Goal: Task Accomplishment & Management: Manage account settings

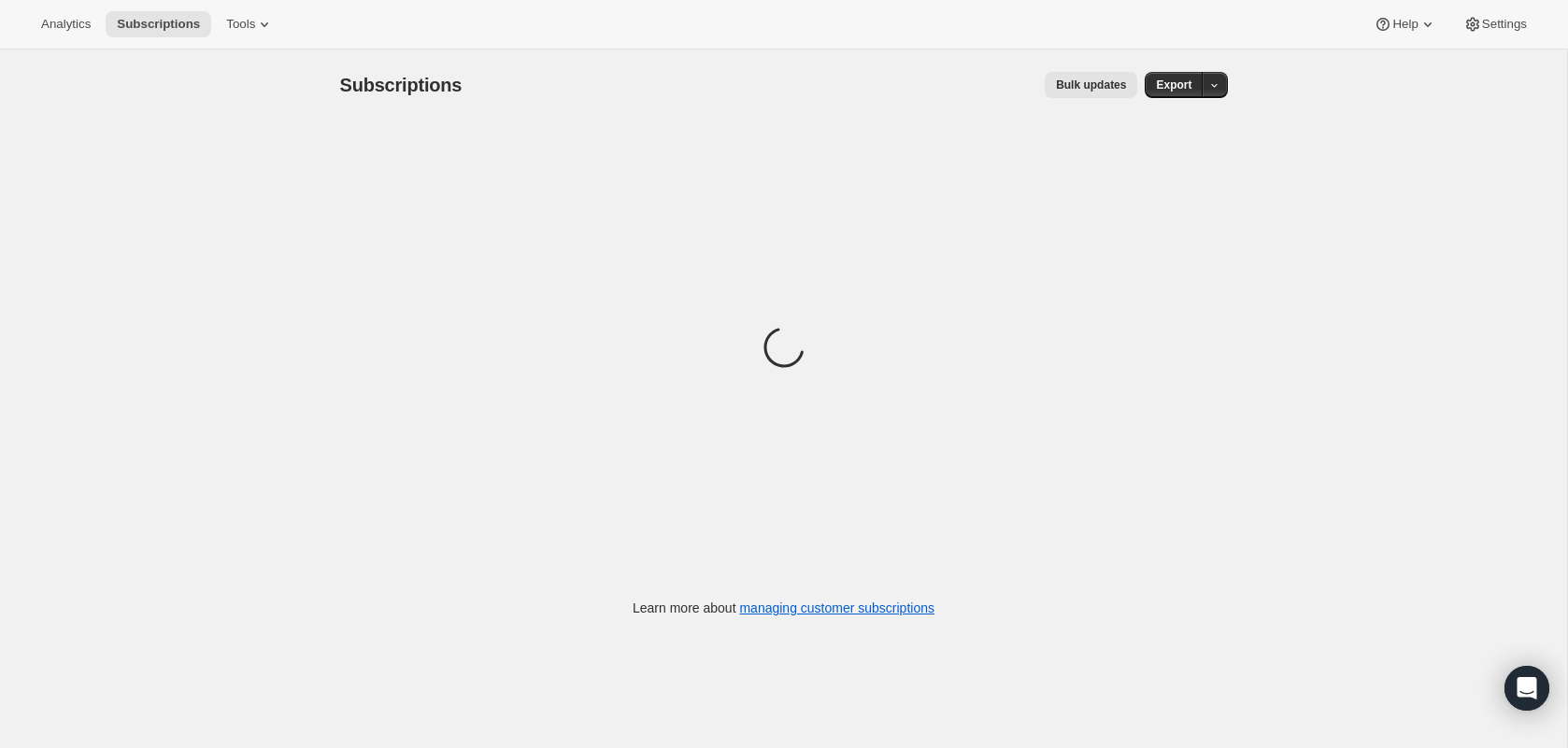
click at [632, 393] on div "Loading" at bounding box center [783, 350] width 887 height 460
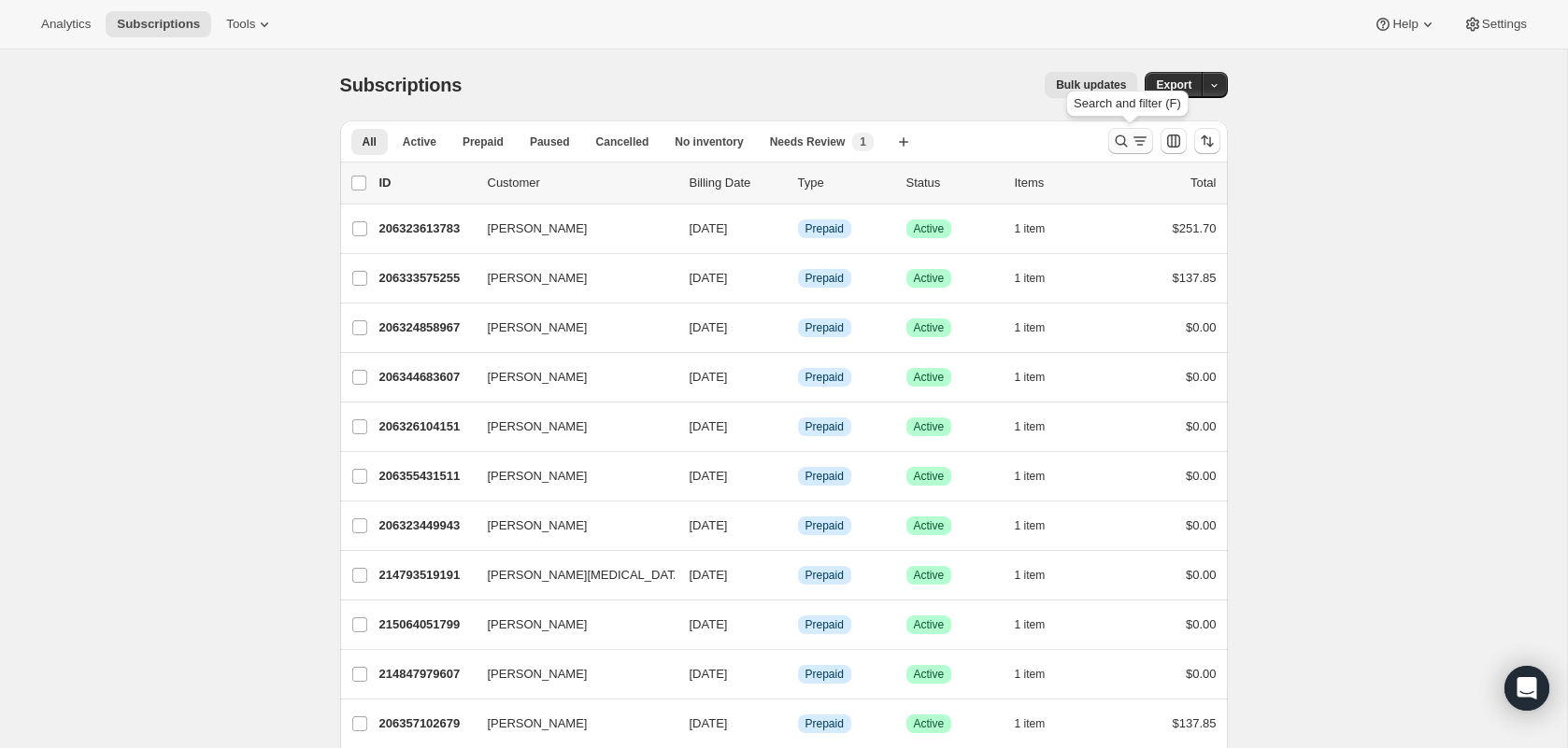
click at [1116, 134] on icon "Search and filter results" at bounding box center [1121, 141] width 19 height 19
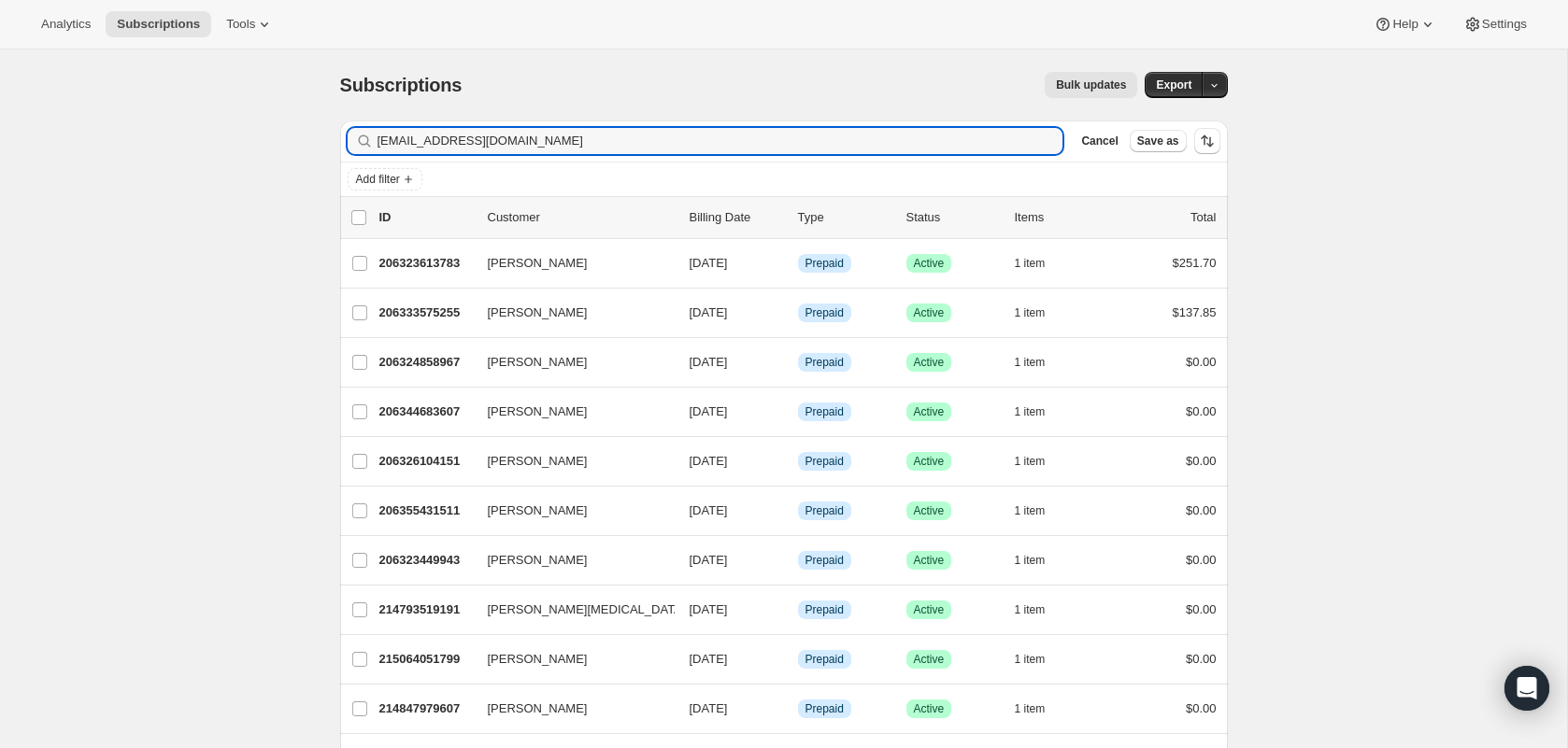
type input "[EMAIL_ADDRESS][DOMAIN_NAME]"
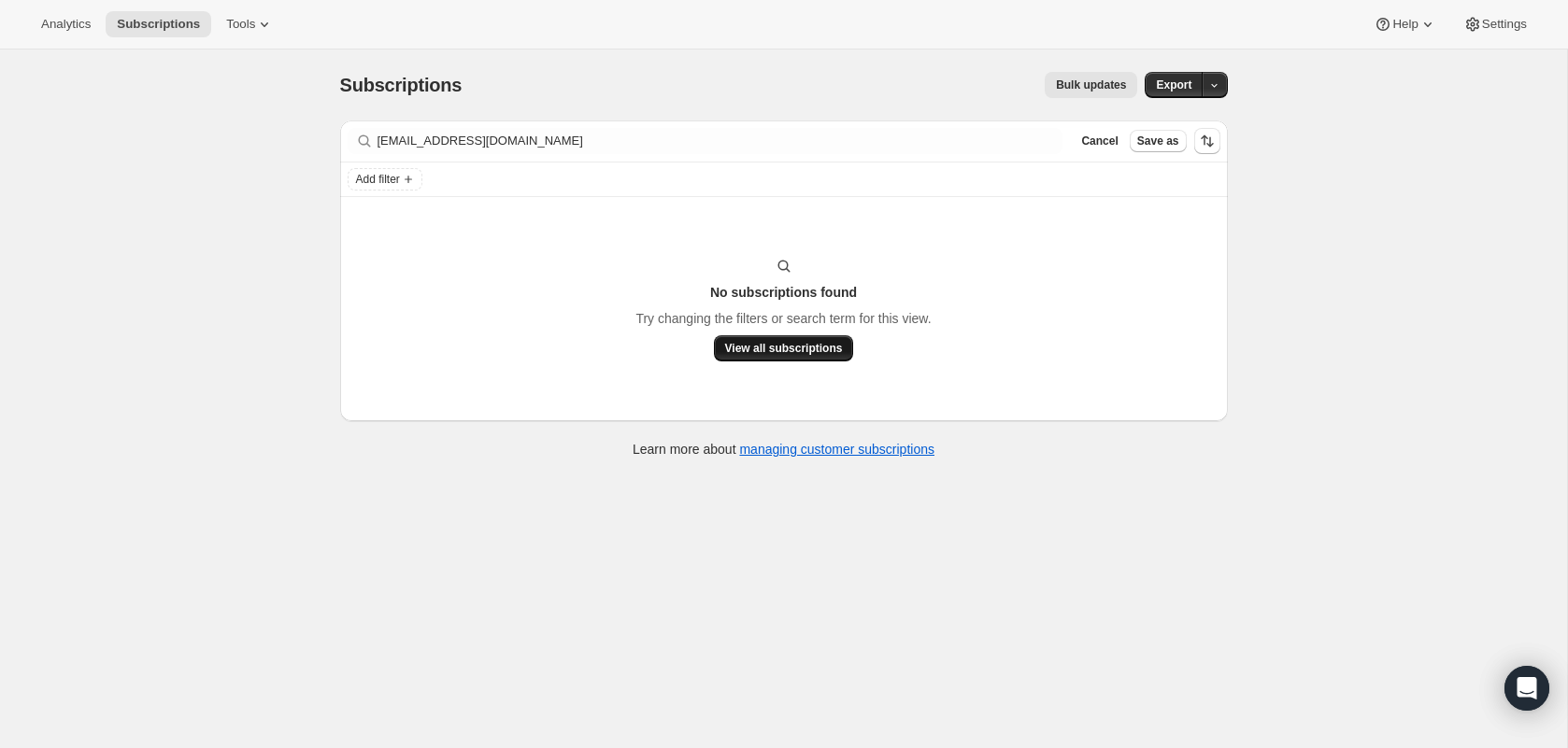
click at [786, 352] on span "View all subscriptions" at bounding box center [784, 348] width 117 height 15
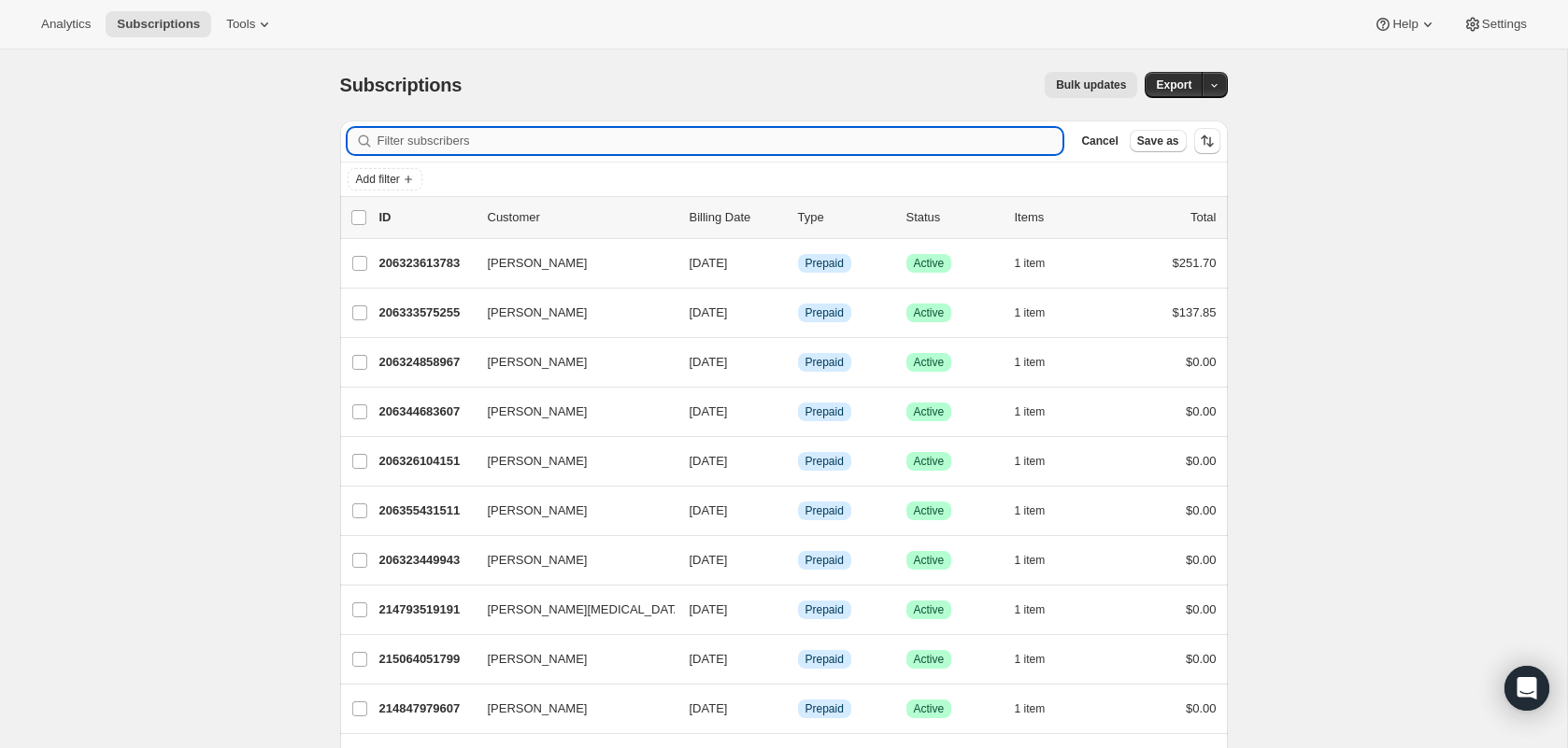
click at [798, 128] on input "Filter subscribers" at bounding box center [720, 141] width 686 height 26
type input "[PERSON_NAME]"
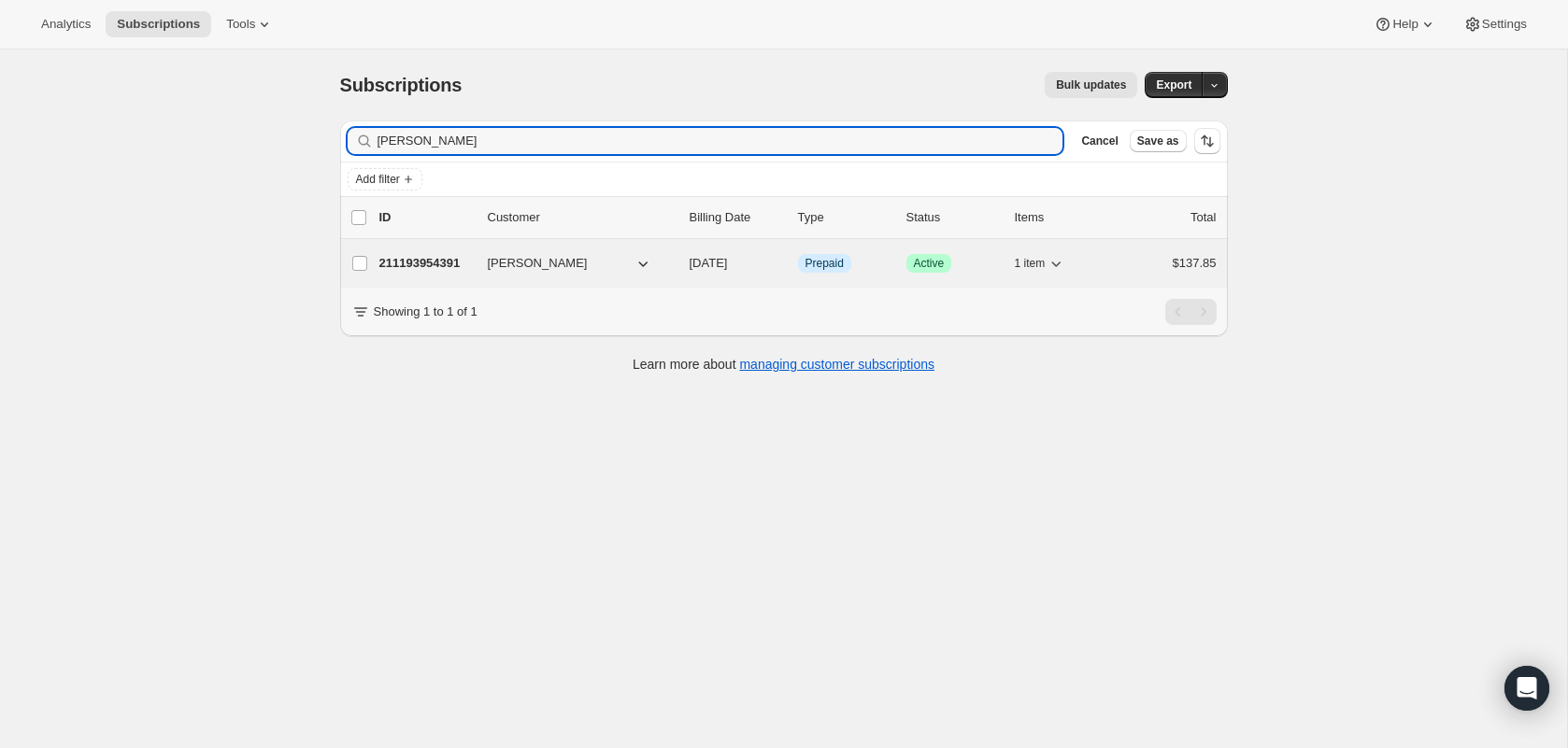
click at [420, 261] on p "211193954391" at bounding box center [426, 263] width 93 height 19
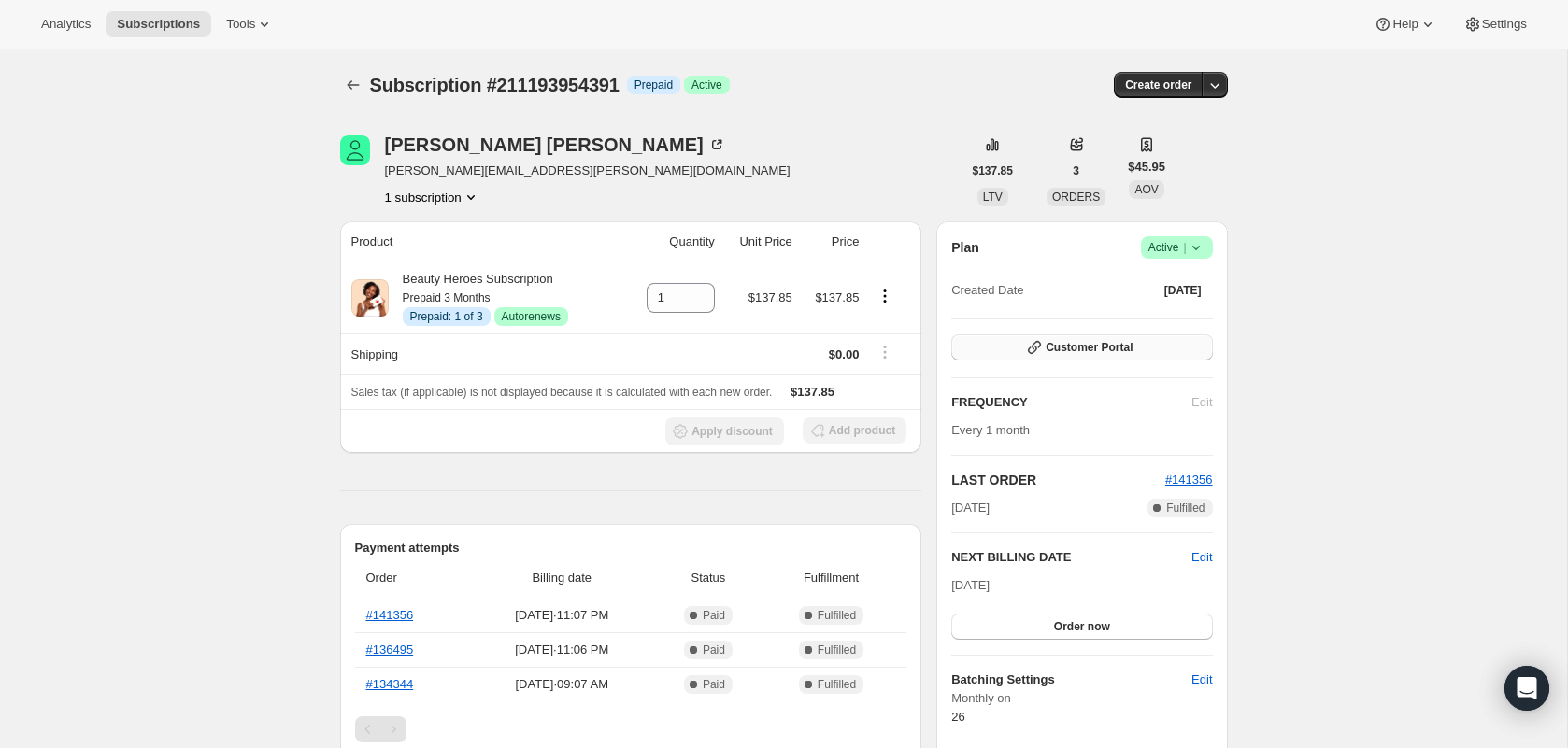
click at [1052, 352] on span "Customer Portal" at bounding box center [1088, 347] width 86 height 15
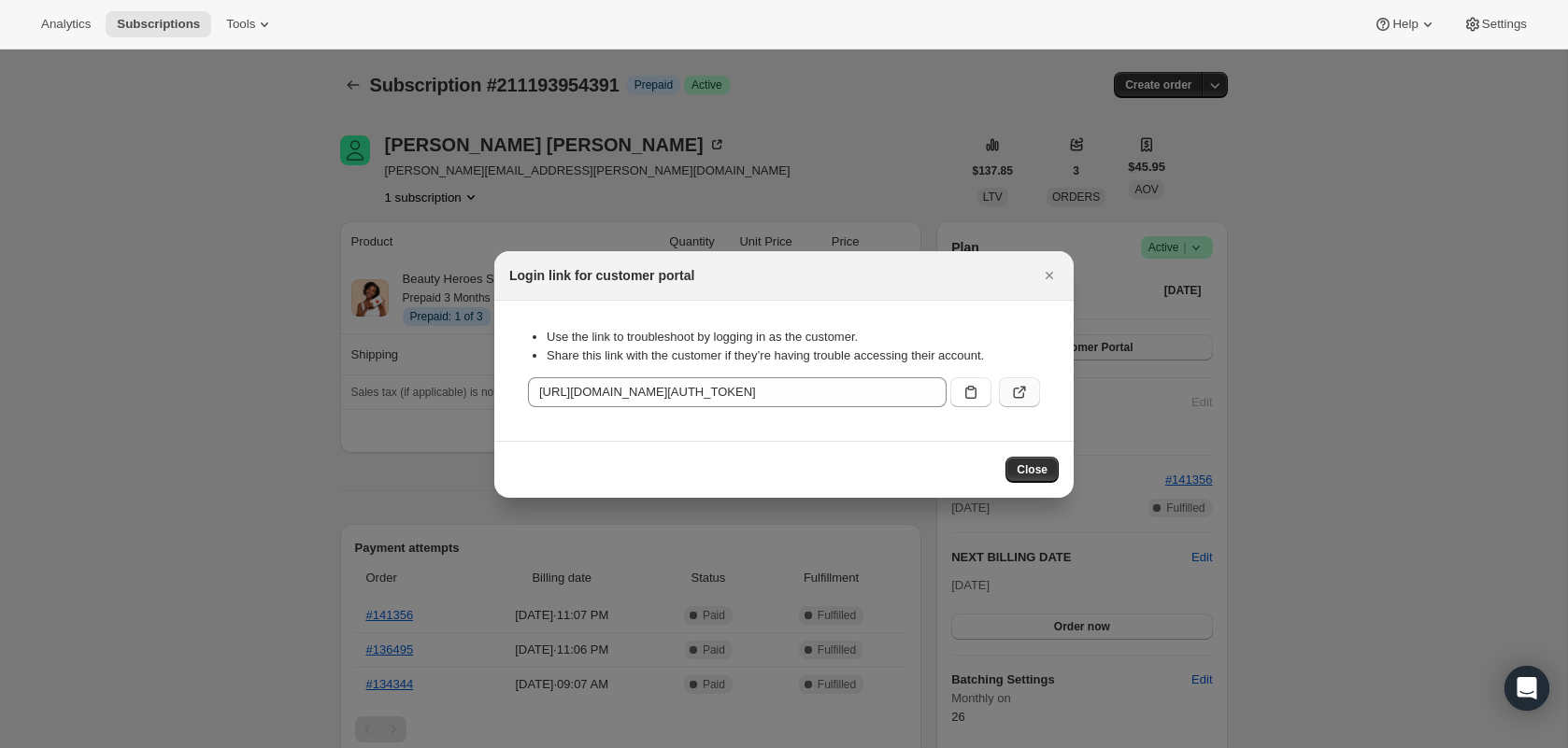
click at [1011, 393] on icon ":rls:" at bounding box center [1019, 391] width 19 height 19
click at [966, 400] on button ":rls:" at bounding box center [970, 392] width 41 height 30
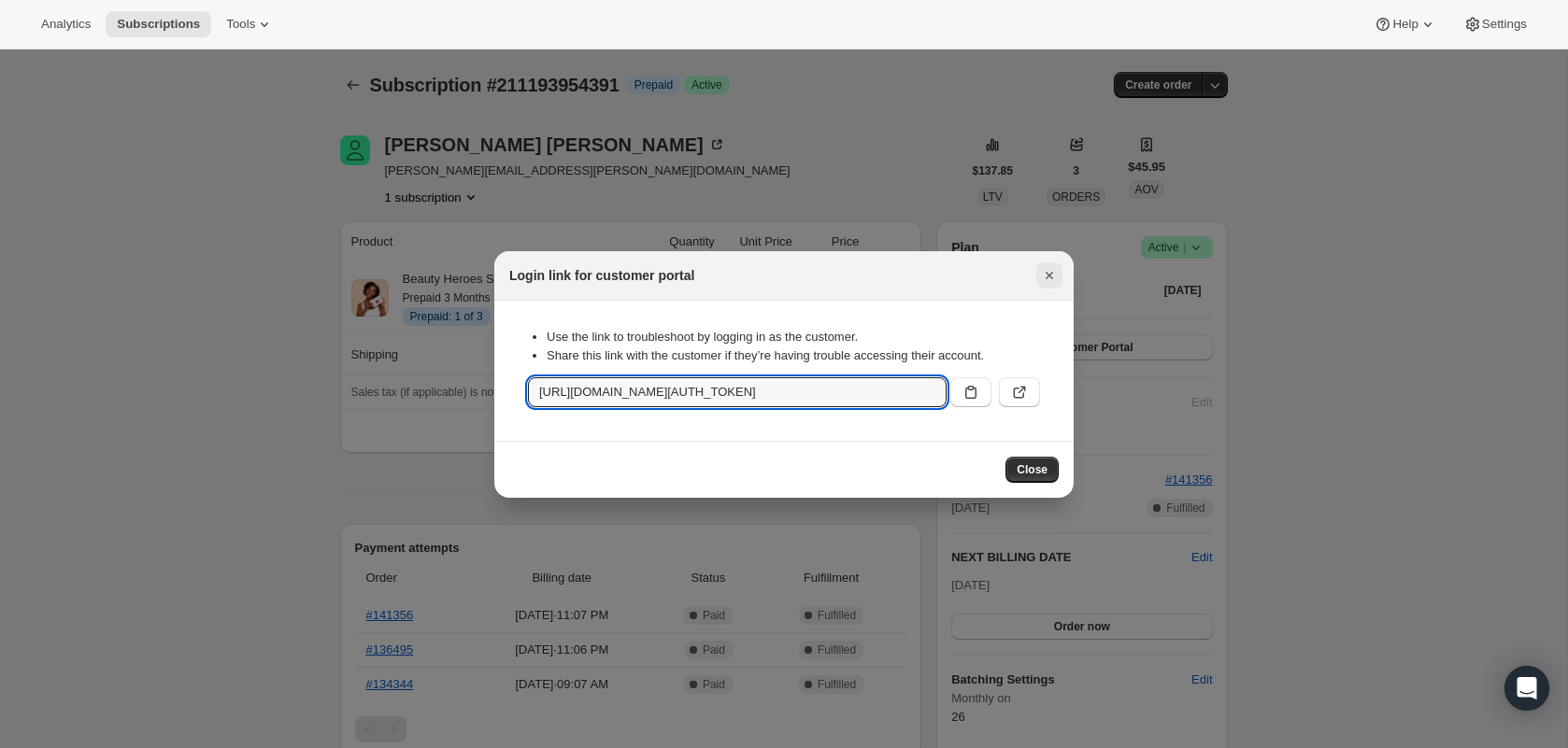
click at [1044, 278] on icon "Close" at bounding box center [1048, 275] width 19 height 19
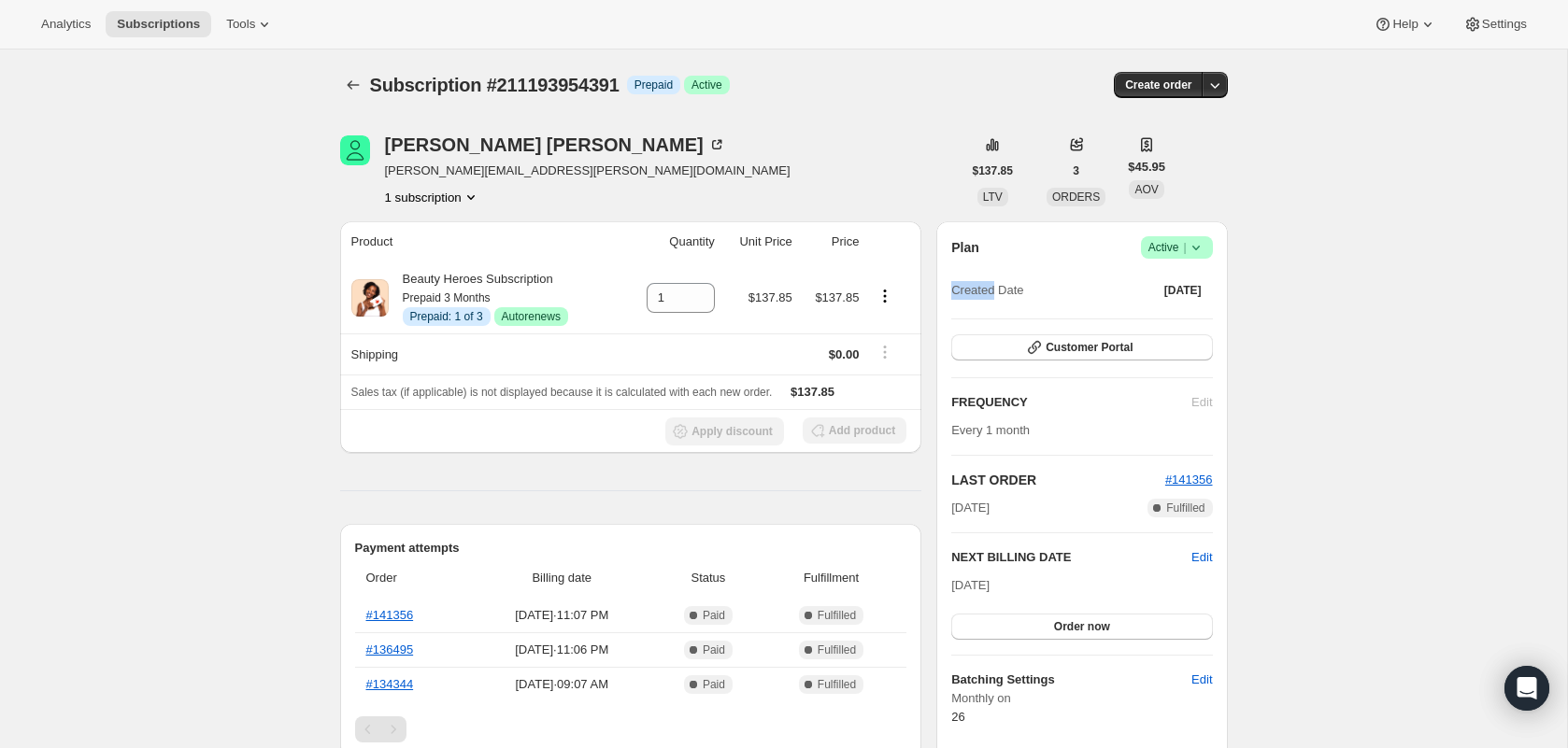
click at [1044, 278] on div "Created Date [DATE]" at bounding box center [1081, 290] width 260 height 26
